Goal: Submit feedback/report problem: Submit feedback/report problem

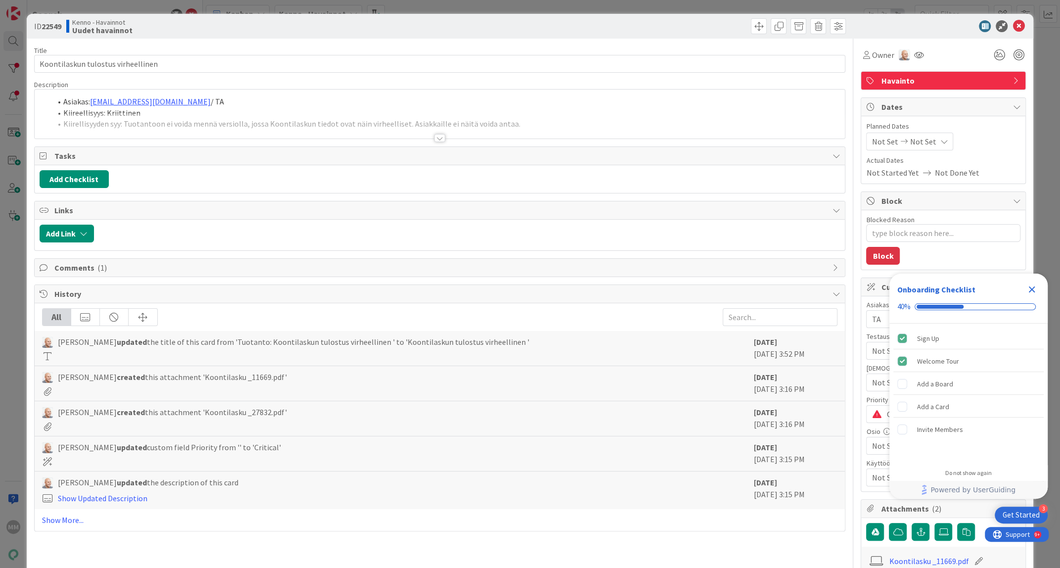
click at [434, 137] on div at bounding box center [439, 138] width 11 height 8
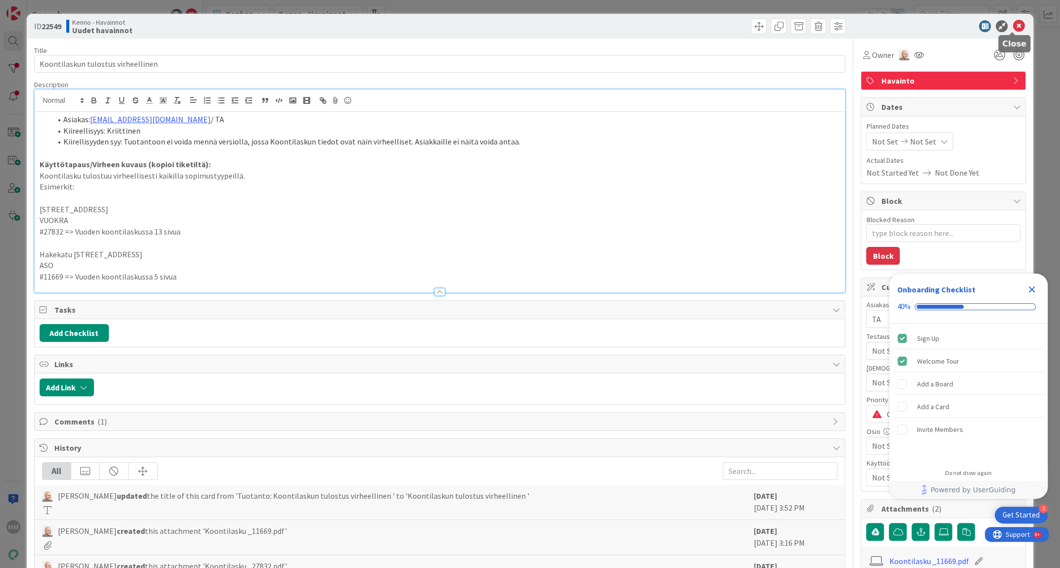
click at [1012, 25] on icon at bounding box center [1018, 26] width 12 height 12
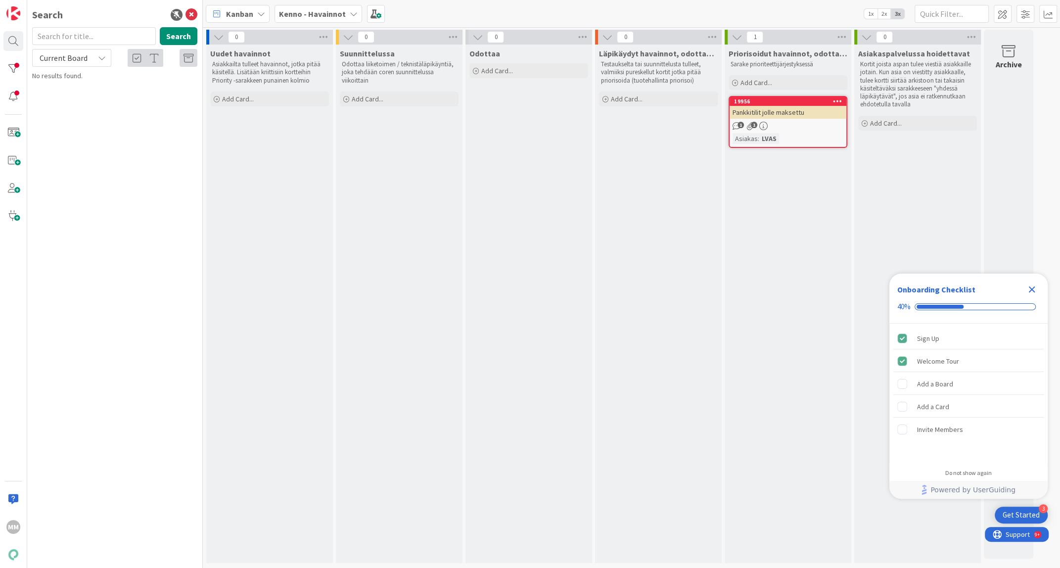
click at [765, 112] on div "Pankkitilit jolle maksettu" at bounding box center [787, 112] width 117 height 13
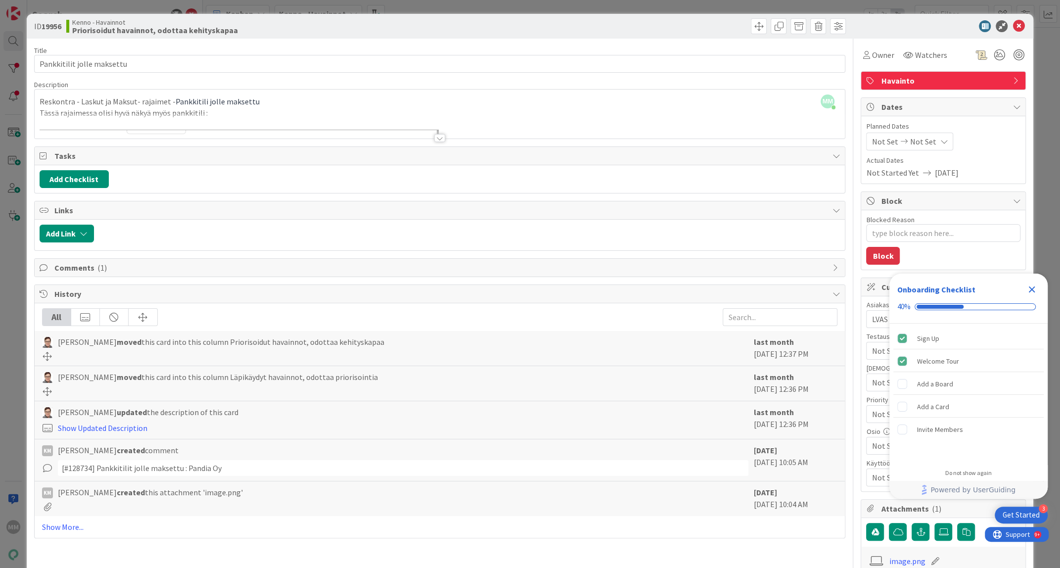
click at [439, 135] on div at bounding box center [439, 138] width 11 height 8
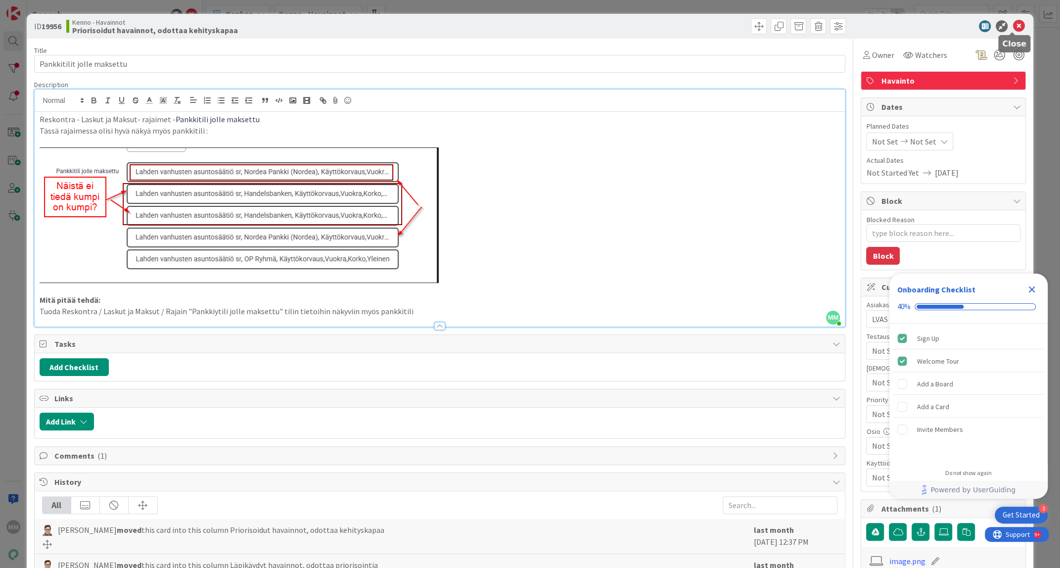
type textarea "x"
click at [1030, 289] on icon "Close Checklist" at bounding box center [1032, 289] width 12 height 12
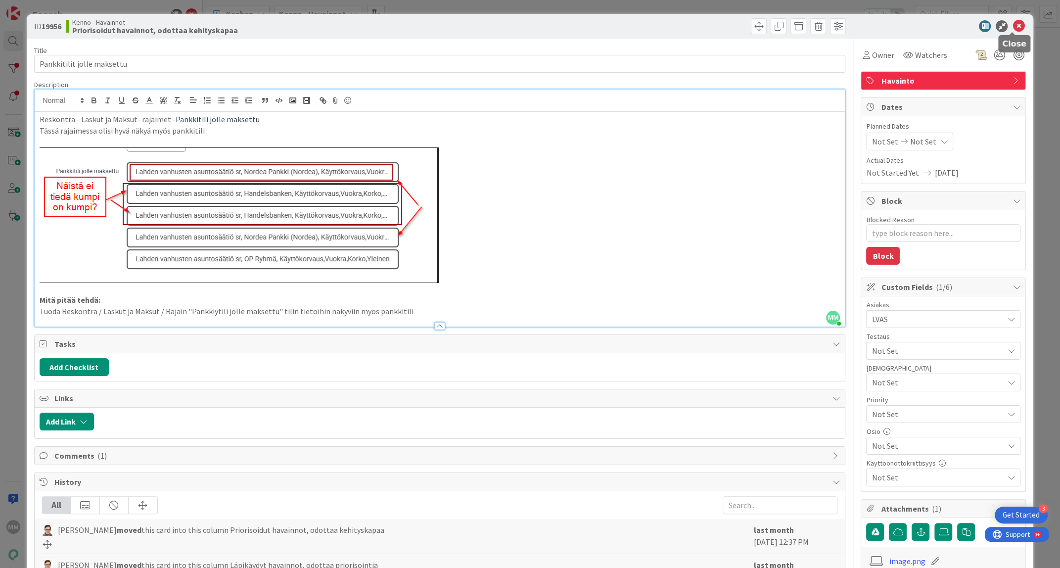
click at [1012, 27] on icon at bounding box center [1018, 26] width 12 height 12
